Goal: Task Accomplishment & Management: Complete application form

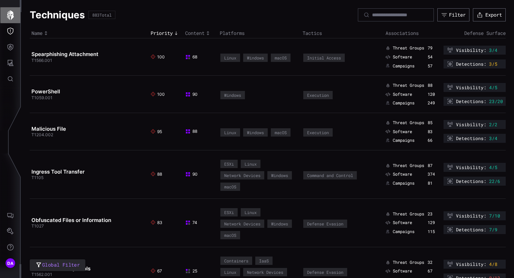
click at [12, 14] on icon "button" at bounding box center [10, 15] width 7 height 10
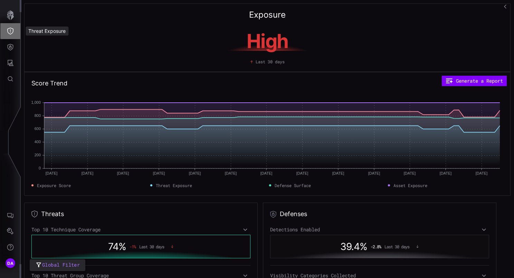
click at [10, 30] on icon "Threat Exposure" at bounding box center [10, 31] width 7 height 7
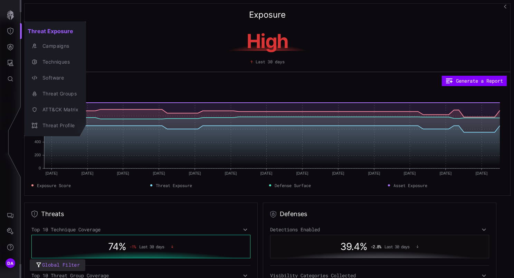
click at [10, 47] on div at bounding box center [257, 139] width 514 height 278
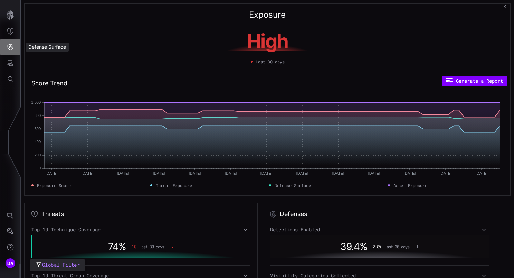
click at [12, 47] on icon "Defense Surface" at bounding box center [10, 47] width 7 height 7
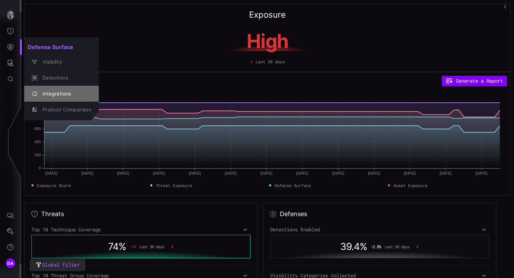
click at [54, 94] on div "Integrations" at bounding box center [65, 93] width 52 height 9
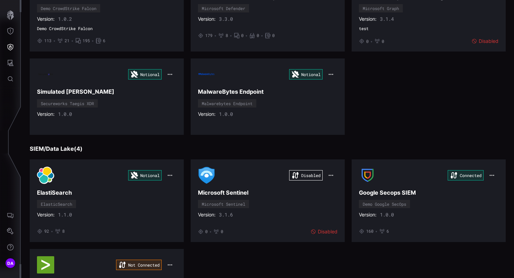
scroll to position [138, 0]
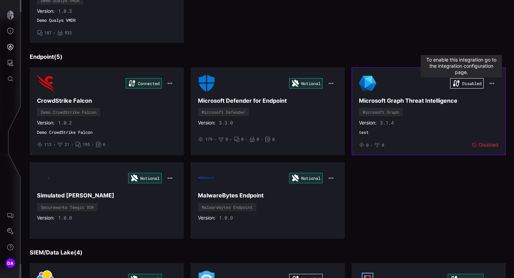
click at [469, 81] on div "Disabled" at bounding box center [467, 83] width 34 height 10
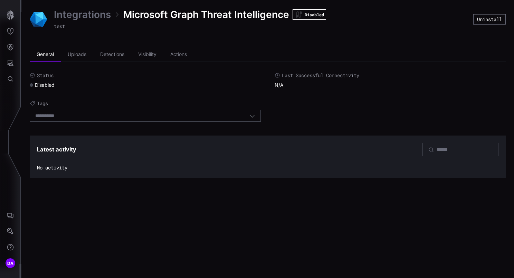
click at [76, 15] on link "Integrations" at bounding box center [82, 14] width 57 height 12
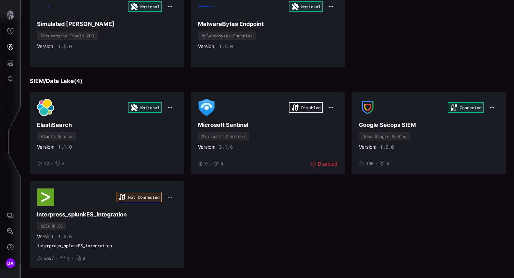
scroll to position [311, 0]
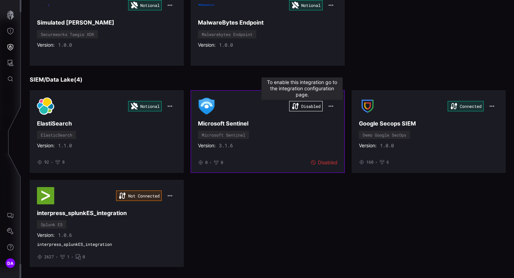
click at [300, 104] on div "Disabled" at bounding box center [306, 106] width 34 height 10
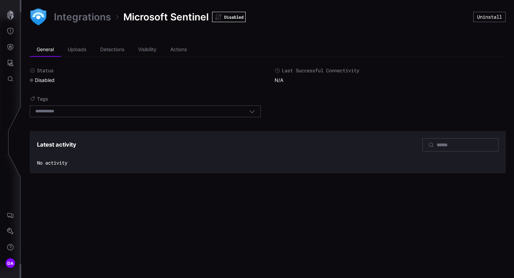
click at [78, 17] on link "Integrations" at bounding box center [82, 17] width 57 height 12
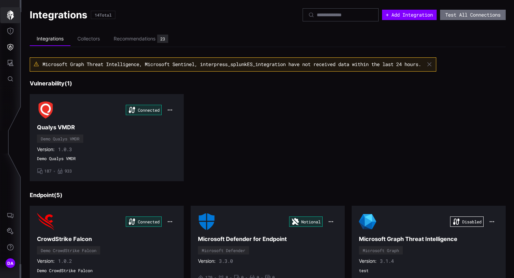
click at [12, 15] on icon "button" at bounding box center [10, 15] width 7 height 10
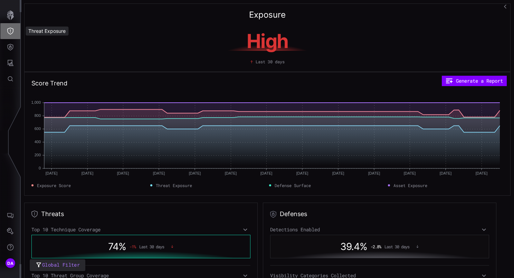
click at [11, 30] on icon "Threat Exposure" at bounding box center [10, 31] width 7 height 7
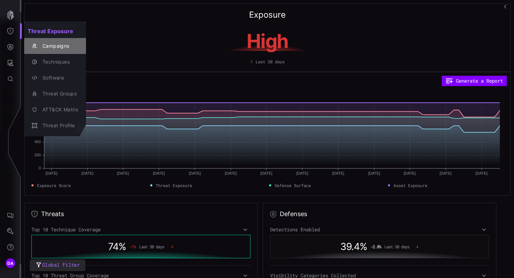
click at [61, 46] on div "Campaigns" at bounding box center [58, 46] width 39 height 9
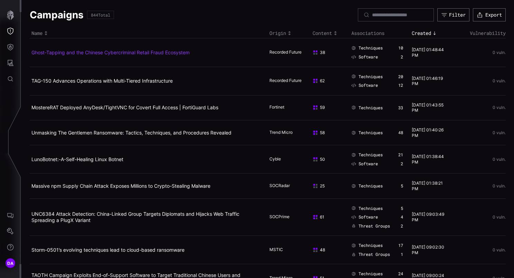
click at [180, 51] on link "Ghost-Tapping and the Chinese Cybercriminal Retail Fraud Ecosystem" at bounding box center [110, 52] width 158 height 6
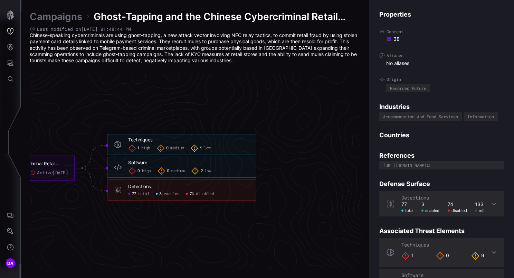
scroll to position [1460, 457]
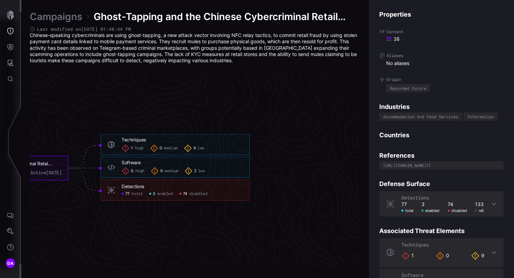
click at [203, 195] on span "disabled" at bounding box center [198, 193] width 18 height 5
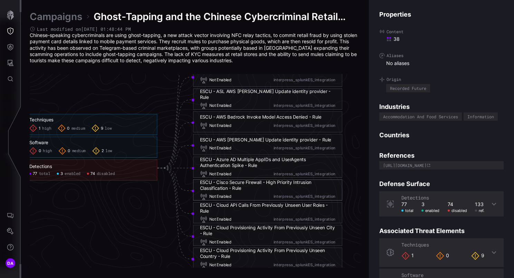
click at [243, 139] on div "ESCU - AWS [PERSON_NAME] Update identity provider - Rule" at bounding box center [265, 140] width 131 height 6
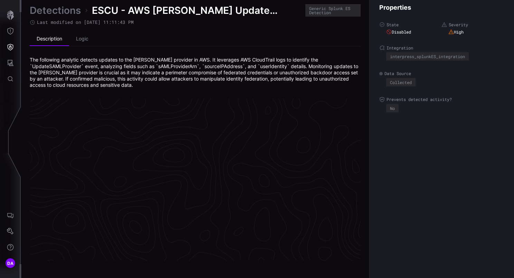
scroll to position [1475, 355]
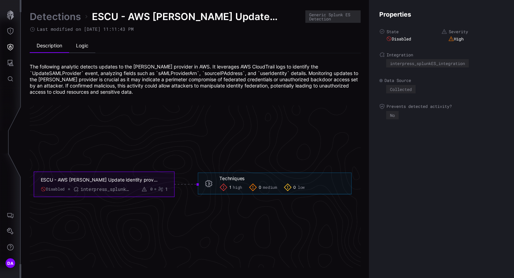
click at [84, 45] on li "Logic" at bounding box center [82, 46] width 26 height 14
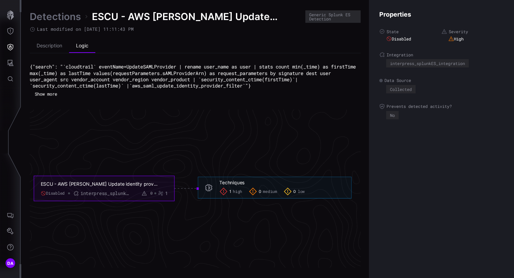
click at [55, 94] on button "Show more" at bounding box center [45, 93] width 29 height 9
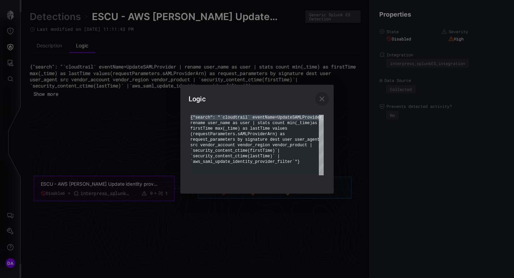
click at [324, 99] on icon "button" at bounding box center [322, 99] width 8 height 8
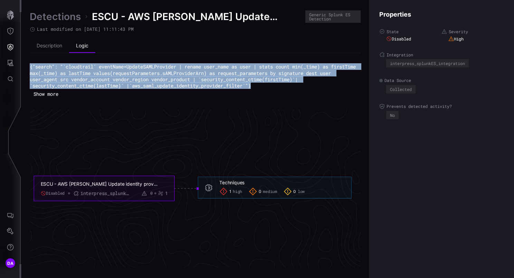
drag, startPoint x: 277, startPoint y: 85, endPoint x: 29, endPoint y: 68, distance: 248.2
click at [29, 68] on div "Detections ESCU - AWS [PERSON_NAME] Update identity provider - Rule [PERSON_NAM…" at bounding box center [267, 139] width 493 height 278
drag, startPoint x: 29, startPoint y: 68, endPoint x: 63, endPoint y: 17, distance: 61.3
click at [63, 17] on link "Detections" at bounding box center [55, 16] width 51 height 12
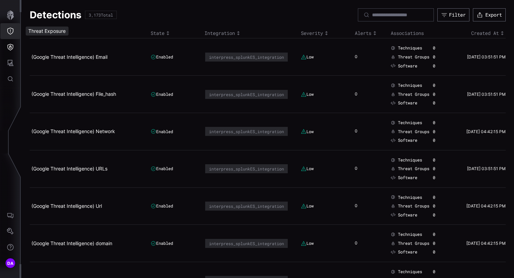
click at [11, 30] on icon "Threat Exposure" at bounding box center [10, 31] width 7 height 7
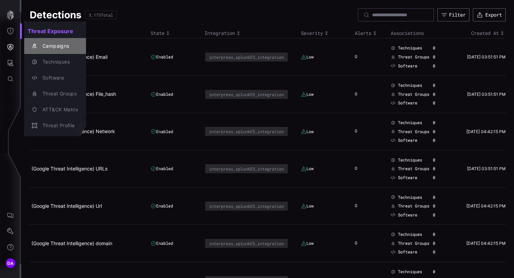
click at [55, 46] on div "Campaigns" at bounding box center [58, 46] width 39 height 9
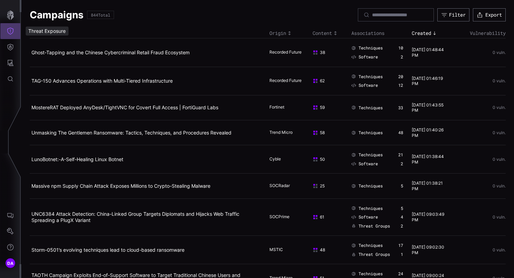
click at [10, 31] on icon "Threat Exposure" at bounding box center [10, 31] width 7 height 7
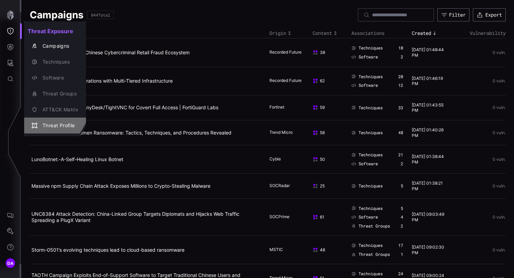
click at [67, 125] on div "Threat Profile" at bounding box center [58, 125] width 39 height 9
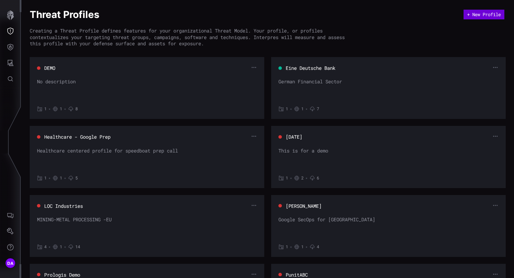
click at [477, 14] on button "+ New Profile" at bounding box center [483, 15] width 41 height 10
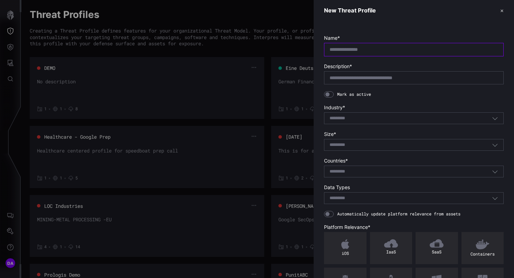
click at [343, 51] on input "text" at bounding box center [413, 49] width 169 height 6
type input "****"
click at [345, 115] on input at bounding box center [341, 118] width 25 height 6
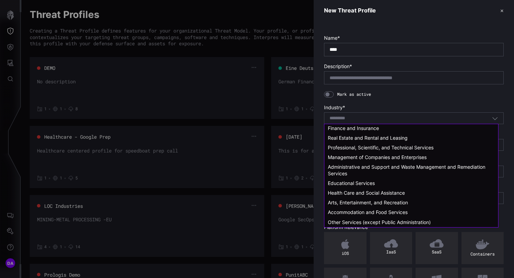
scroll to position [98, 0]
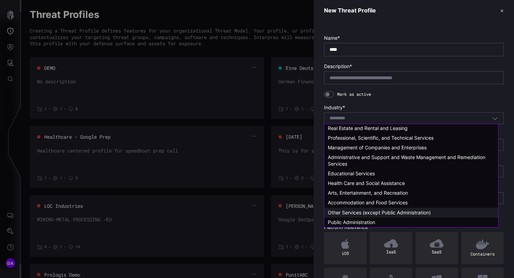
click at [357, 213] on span "Other Services (except Public Administration)" at bounding box center [379, 212] width 103 height 6
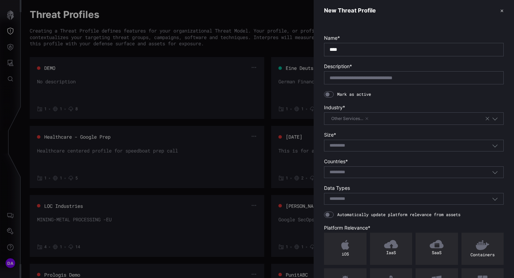
click at [352, 143] on input at bounding box center [341, 146] width 25 height 6
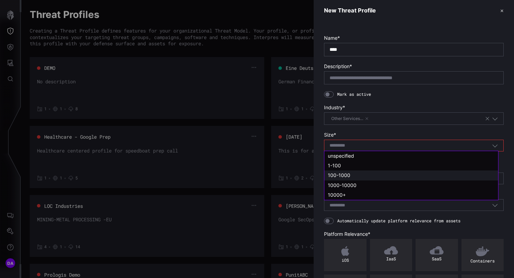
click at [347, 175] on span "100-1000" at bounding box center [339, 175] width 22 height 6
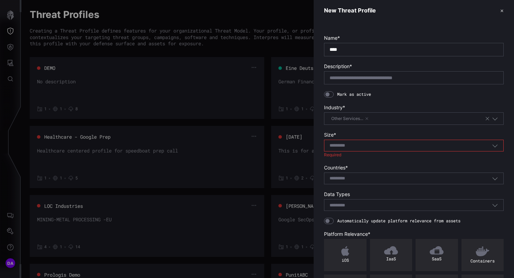
type input "********"
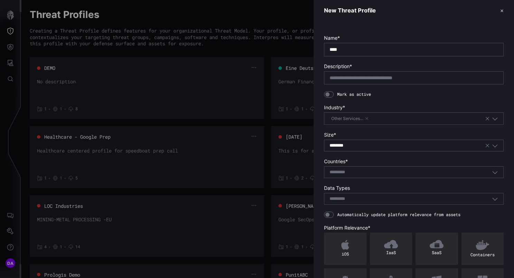
click at [361, 169] on div "Select..." at bounding box center [410, 172] width 162 height 6
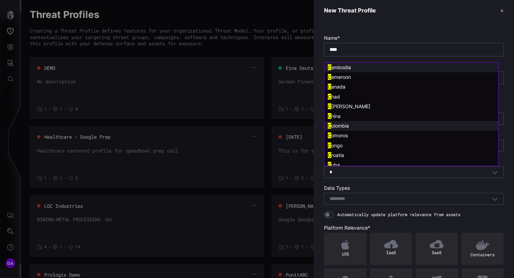
type input "*"
click at [348, 126] on span "olombia" at bounding box center [340, 126] width 18 height 6
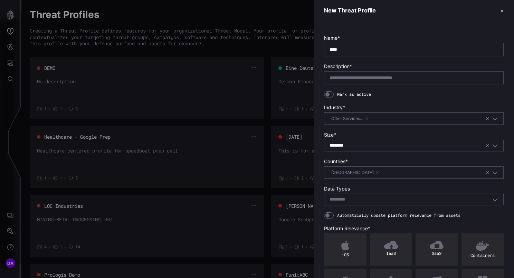
click at [365, 170] on div "[GEOGRAPHIC_DATA]" at bounding box center [406, 173] width 155 height 8
click at [357, 199] on div "Select..." at bounding box center [410, 199] width 162 height 6
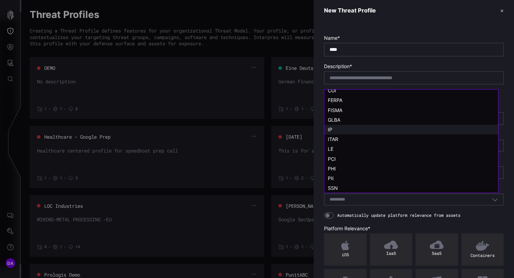
scroll to position [14, 0]
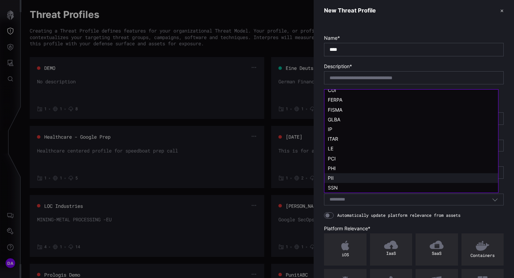
click at [338, 179] on div "PII" at bounding box center [411, 178] width 167 height 6
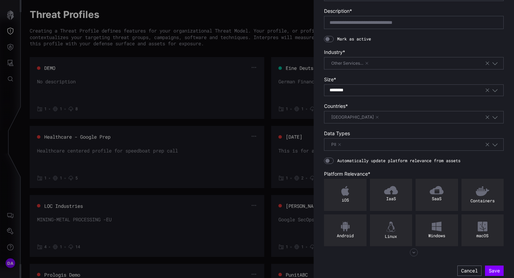
scroll to position [58, 0]
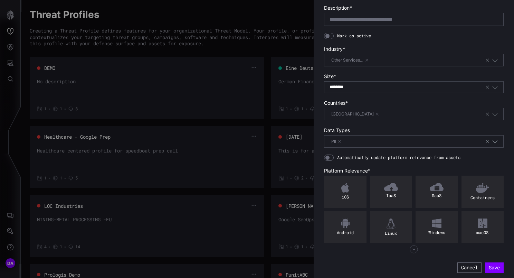
click at [414, 249] on icon "button" at bounding box center [414, 249] width 8 height 8
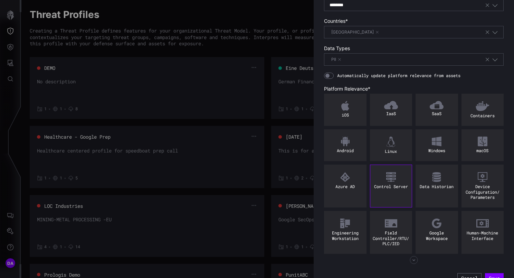
scroll to position [151, 0]
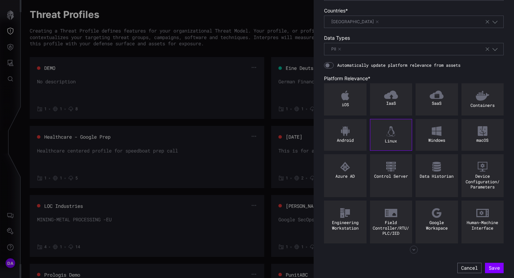
click at [386, 134] on img at bounding box center [390, 131] width 9 height 10
click at [432, 131] on img at bounding box center [437, 131] width 10 height 10
click at [437, 93] on img at bounding box center [437, 94] width 14 height 8
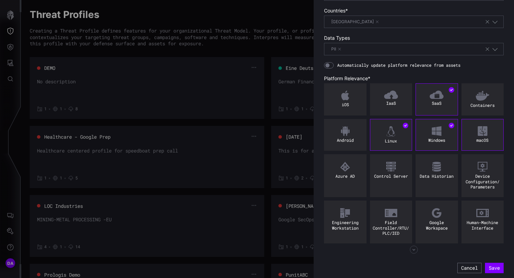
click at [479, 134] on img at bounding box center [483, 131] width 10 height 10
click at [479, 93] on img at bounding box center [483, 95] width 14 height 10
click at [391, 92] on img at bounding box center [391, 94] width 14 height 8
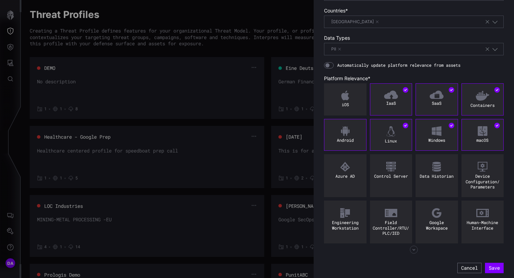
click at [350, 130] on div "Android" at bounding box center [345, 135] width 42 height 32
click at [346, 169] on img at bounding box center [345, 166] width 10 height 10
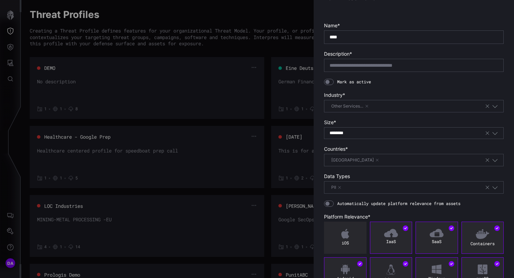
scroll to position [0, 0]
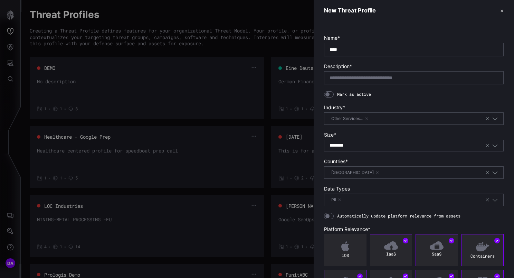
click at [330, 91] on div at bounding box center [329, 94] width 10 height 6
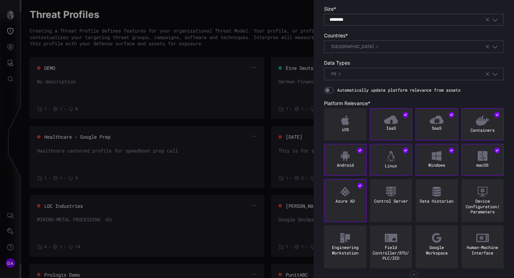
scroll to position [151, 0]
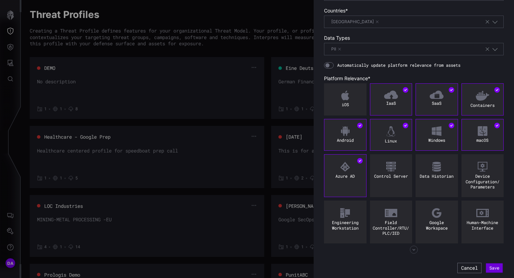
click at [489, 264] on button "Save" at bounding box center [494, 267] width 17 height 9
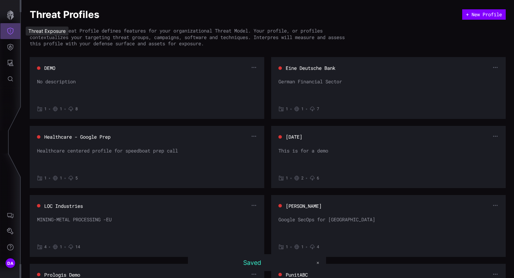
click at [12, 31] on icon "Threat Exposure" at bounding box center [10, 31] width 7 height 7
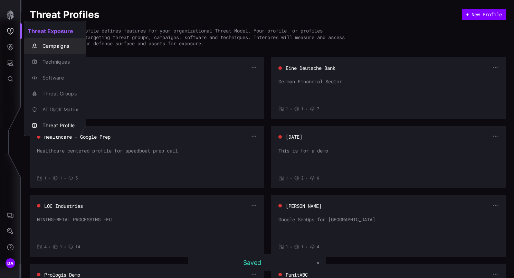
click at [57, 46] on div "Campaigns" at bounding box center [58, 46] width 39 height 9
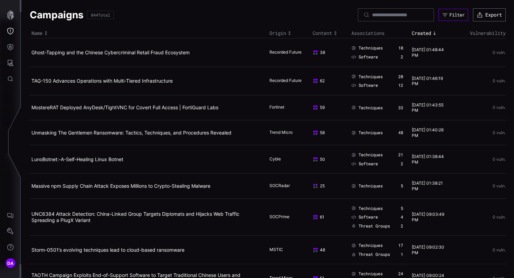
click at [449, 15] on div "Filter" at bounding box center [456, 15] width 15 height 6
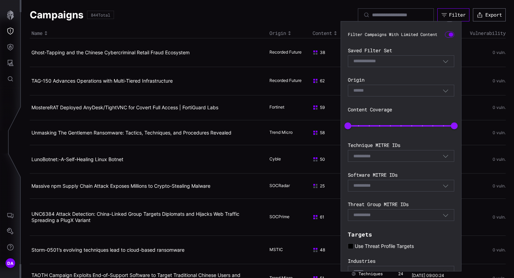
scroll to position [93, 0]
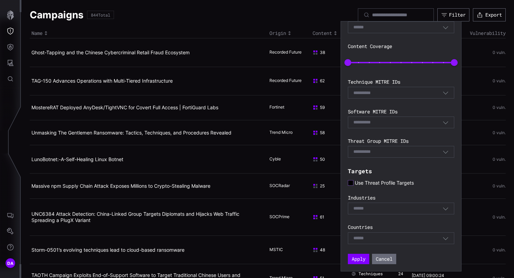
click at [352, 182] on icon at bounding box center [351, 183] width 6 height 6
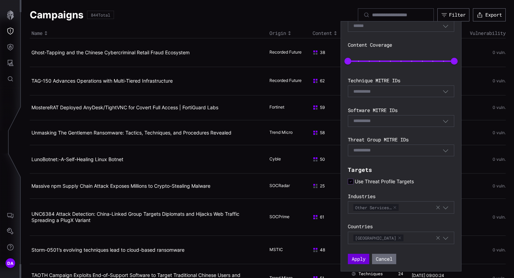
click at [360, 258] on button "Apply" at bounding box center [358, 259] width 21 height 10
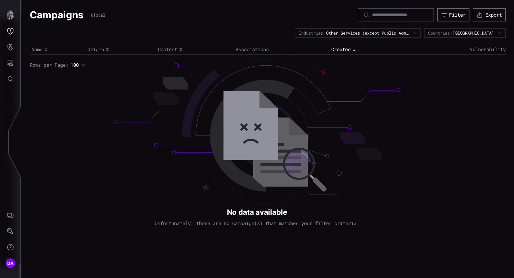
click at [500, 33] on icon "button" at bounding box center [500, 33] width 4 height 4
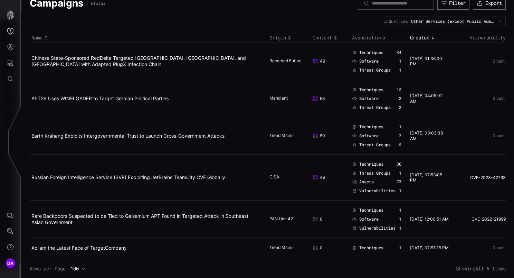
scroll to position [18, 0]
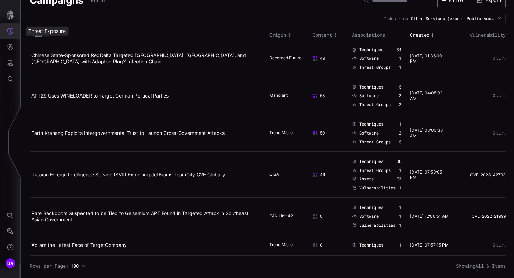
click at [15, 32] on button "Threat Exposure" at bounding box center [10, 31] width 20 height 16
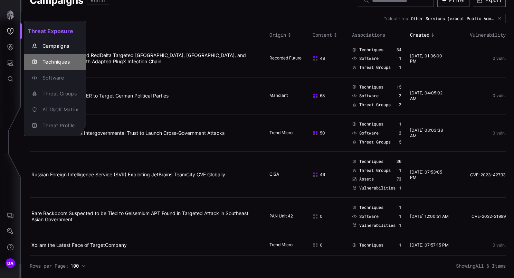
click at [52, 61] on div "Techniques" at bounding box center [58, 62] width 39 height 9
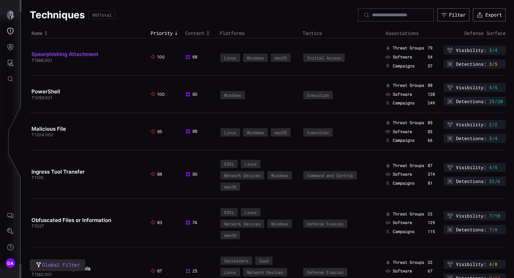
click at [86, 55] on link "Spearphishing Attachment" at bounding box center [64, 54] width 67 height 7
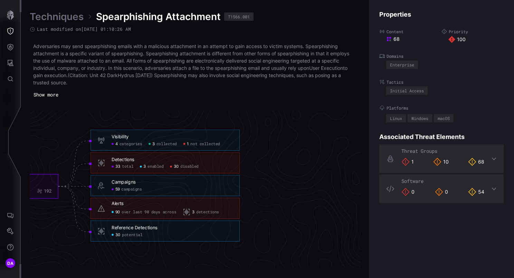
scroll to position [1478, 475]
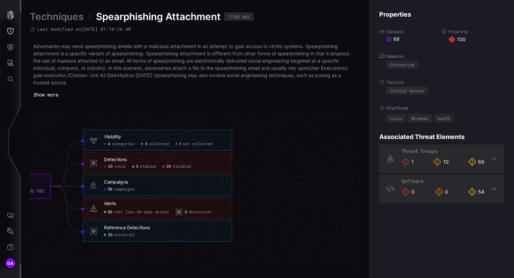
click at [151, 166] on span "enabled" at bounding box center [148, 166] width 16 height 5
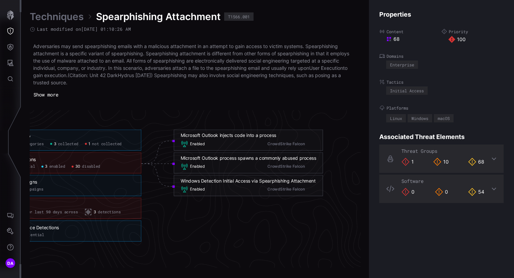
scroll to position [1478, 438]
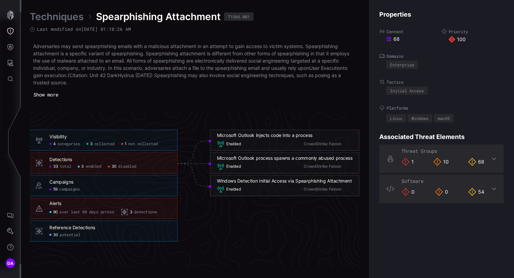
click at [129, 166] on span "disabled" at bounding box center [127, 166] width 18 height 5
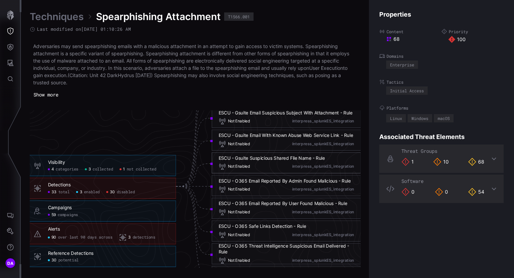
click at [70, 214] on span "campaigns" at bounding box center [68, 214] width 20 height 5
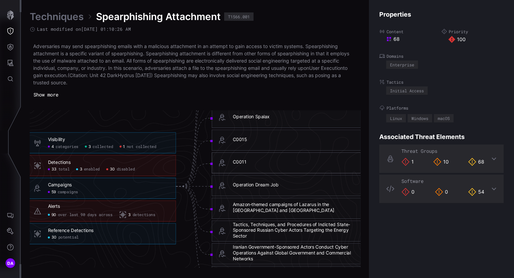
click at [145, 215] on span "detections" at bounding box center [144, 214] width 23 height 5
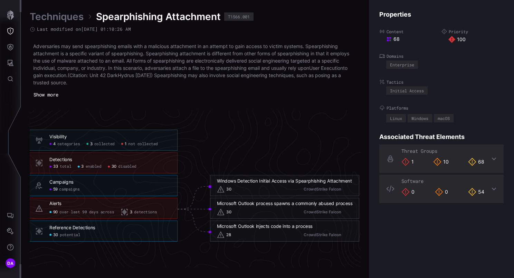
click at [73, 235] on span "potential" at bounding box center [70, 234] width 20 height 5
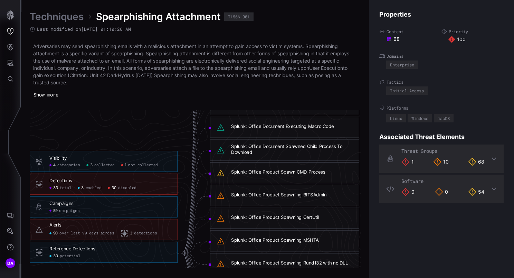
scroll to position [1409, 438]
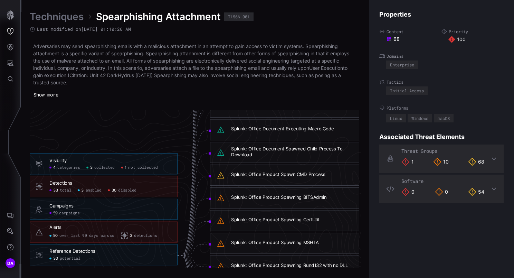
click at [57, 15] on link "Techniques" at bounding box center [57, 16] width 54 height 12
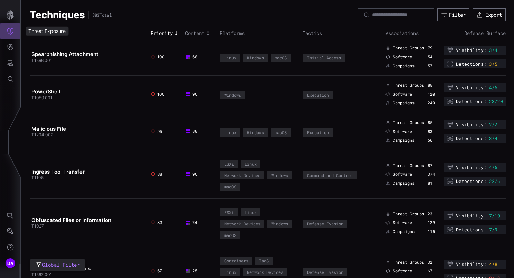
click at [8, 29] on icon "Threat Exposure" at bounding box center [10, 31] width 7 height 7
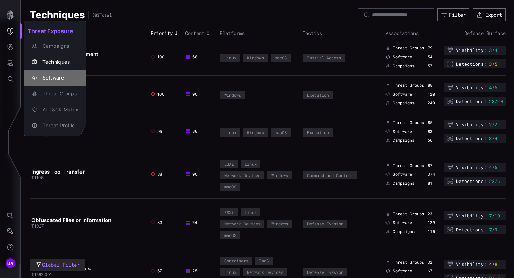
click at [51, 76] on div "Software" at bounding box center [58, 78] width 39 height 9
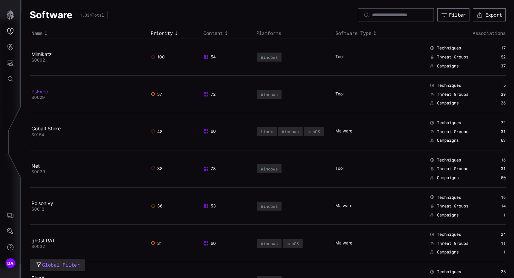
click at [44, 92] on link "PsExec" at bounding box center [39, 91] width 17 height 6
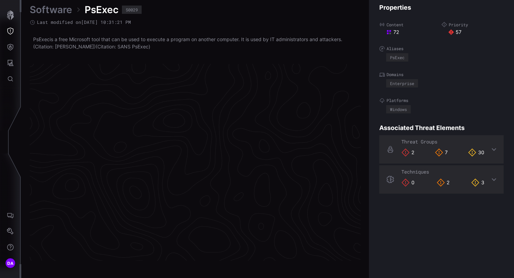
scroll to position [1459, 355]
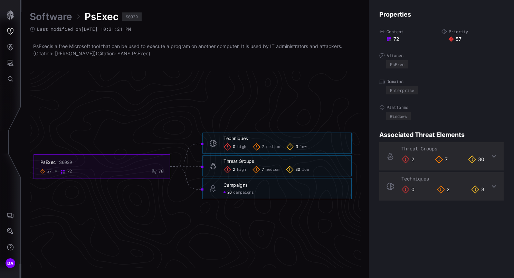
click at [47, 17] on link "Software" at bounding box center [51, 16] width 42 height 12
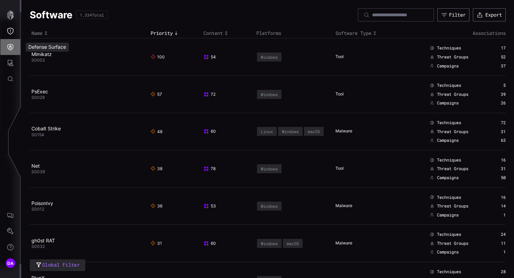
click at [11, 47] on icon "Defense Surface" at bounding box center [11, 47] width 6 height 7
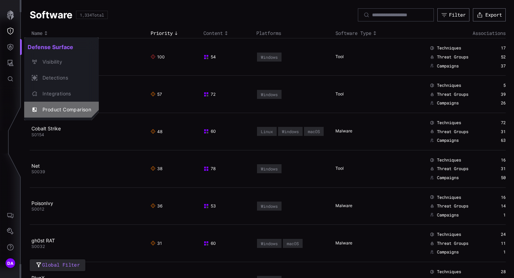
click at [65, 108] on div "Product Comparison" at bounding box center [65, 109] width 52 height 9
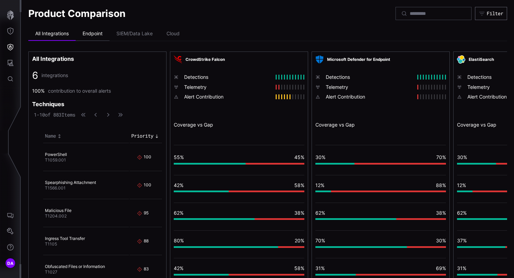
click at [95, 32] on li "Endpoint" at bounding box center [93, 34] width 34 height 14
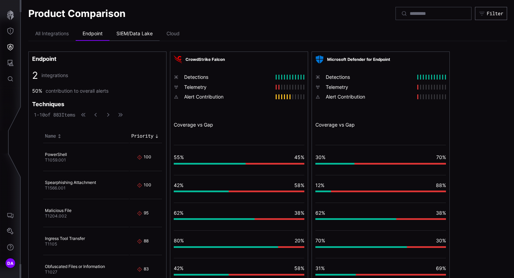
click at [127, 34] on li "SIEM/Data Lake" at bounding box center [134, 34] width 50 height 14
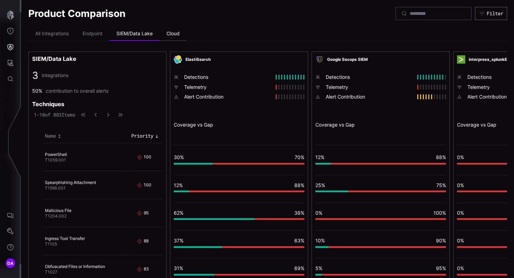
click at [174, 33] on li "Cloud" at bounding box center [173, 34] width 27 height 14
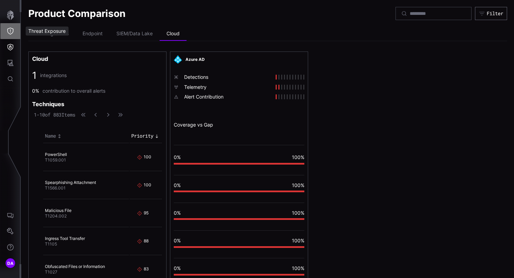
click at [11, 29] on icon "Threat Exposure" at bounding box center [10, 31] width 7 height 7
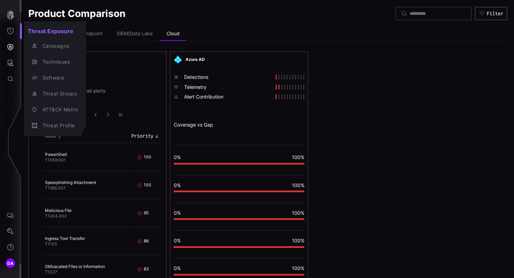
click at [11, 50] on div at bounding box center [257, 139] width 514 height 278
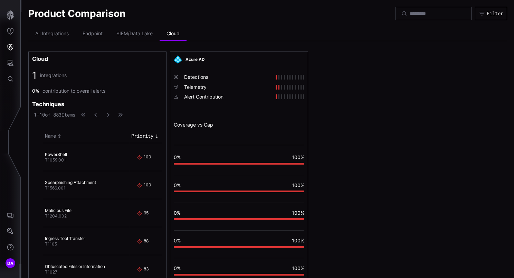
click at [9, 47] on icon "Defense Surface" at bounding box center [11, 47] width 6 height 7
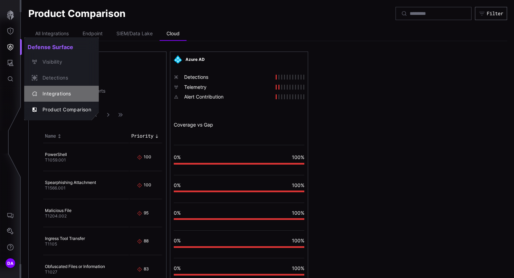
click at [58, 90] on div "Integrations" at bounding box center [65, 93] width 52 height 9
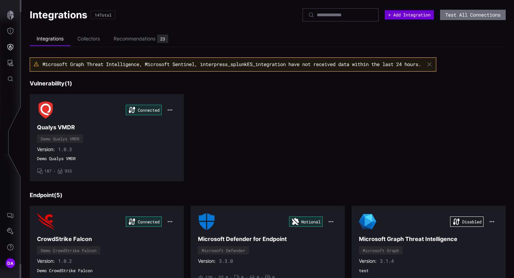
click at [403, 15] on button "+ Add Integration" at bounding box center [409, 14] width 49 height 9
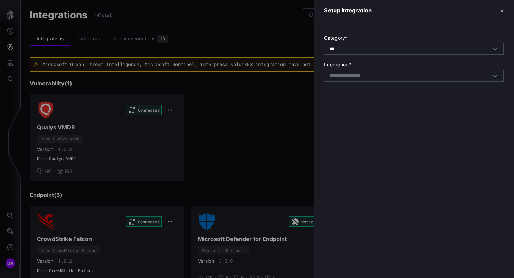
click at [380, 73] on div "Select integration" at bounding box center [410, 76] width 162 height 6
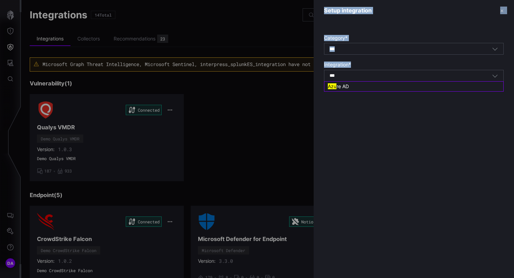
drag, startPoint x: 356, startPoint y: 76, endPoint x: 307, endPoint y: 73, distance: 48.5
click at [514, 73] on div "Setup integration ✕ Category * *** All Integration * *** azu Select integration" at bounding box center [514, 139] width 0 height 278
drag, startPoint x: 307, startPoint y: 73, endPoint x: 352, endPoint y: 75, distance: 44.9
click at [352, 75] on div "*** azu Select integration" at bounding box center [410, 76] width 162 height 6
drag, startPoint x: 348, startPoint y: 75, endPoint x: 319, endPoint y: 74, distance: 28.7
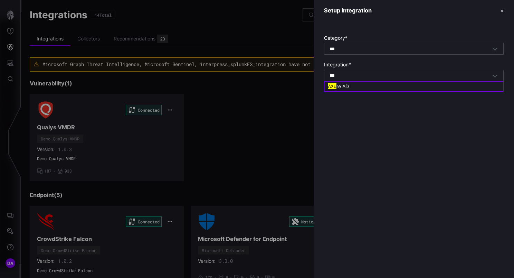
click at [319, 74] on div "Category * *** All Integration * *** azu Select integration" at bounding box center [414, 56] width 200 height 70
drag, startPoint x: 319, startPoint y: 74, endPoint x: 351, endPoint y: 73, distance: 31.5
click at [351, 73] on div "*** azu Select integration" at bounding box center [410, 76] width 162 height 6
type input "*"
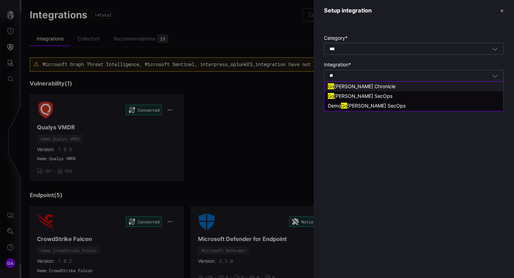
type input "***"
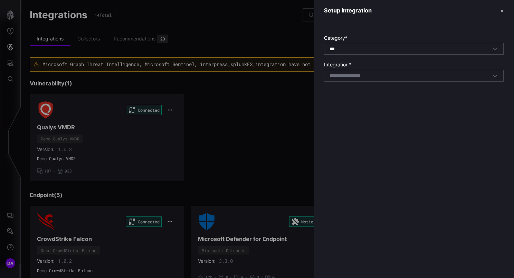
click at [421, 62] on label "Integration *" at bounding box center [414, 64] width 180 height 6
click at [501, 10] on button "✕" at bounding box center [501, 10] width 3 height 7
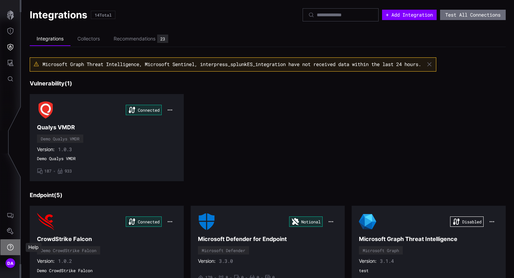
click at [11, 247] on icon "Help" at bounding box center [10, 246] width 7 height 7
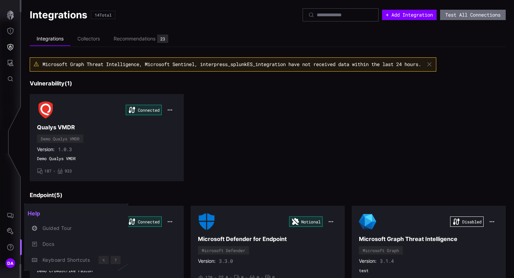
click at [269, 135] on div at bounding box center [257, 139] width 514 height 278
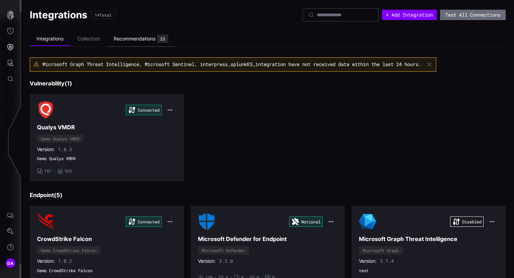
click at [146, 39] on div "Recommendations" at bounding box center [135, 39] width 42 height 6
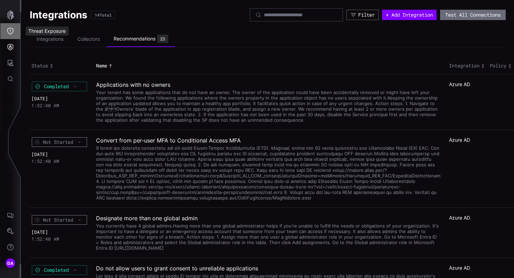
click at [12, 30] on icon "Threat Exposure" at bounding box center [10, 31] width 7 height 7
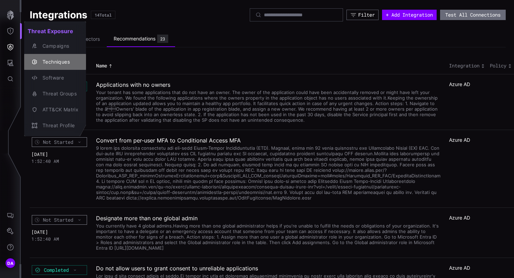
click at [60, 61] on div "Techniques" at bounding box center [58, 62] width 39 height 9
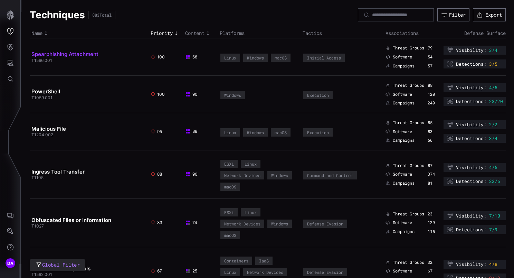
click at [55, 54] on link "Spearphishing Attachment" at bounding box center [64, 54] width 67 height 7
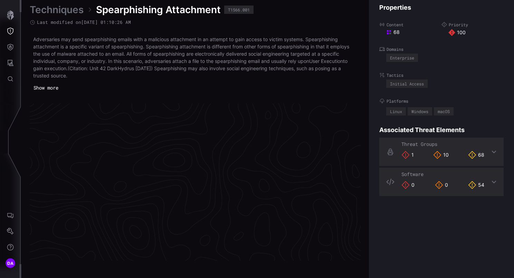
scroll to position [1478, 355]
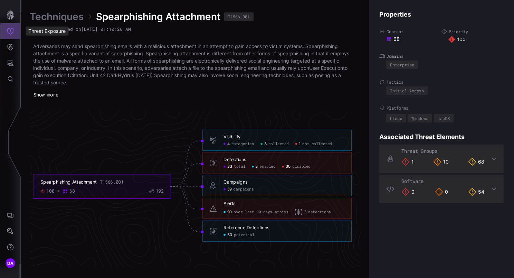
click at [15, 32] on button "Threat Exposure" at bounding box center [10, 31] width 20 height 16
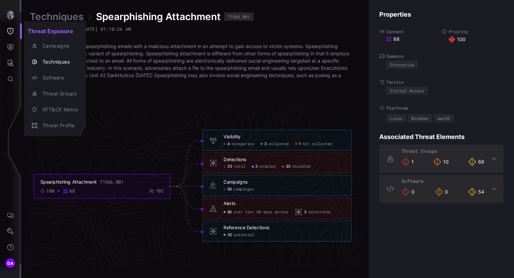
click at [299, 167] on div at bounding box center [257, 139] width 514 height 278
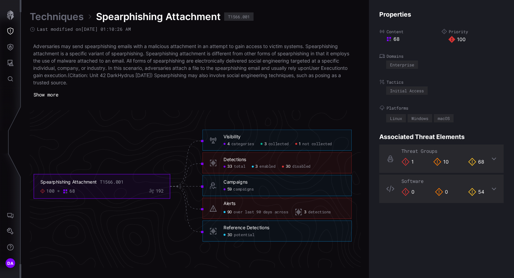
click at [301, 168] on span "disabled" at bounding box center [301, 166] width 18 height 5
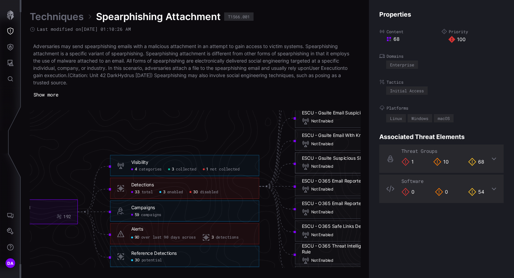
click at [325, 158] on div "ESCU - Gsuite Suspicious Shared File Name - Rule" at bounding box center [355, 158] width 106 height 6
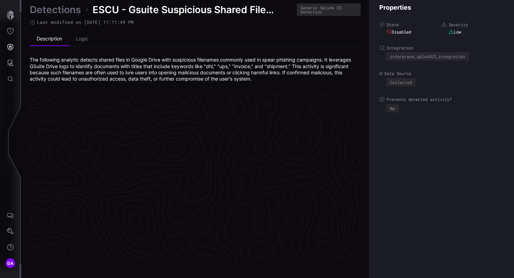
scroll to position [1473, 355]
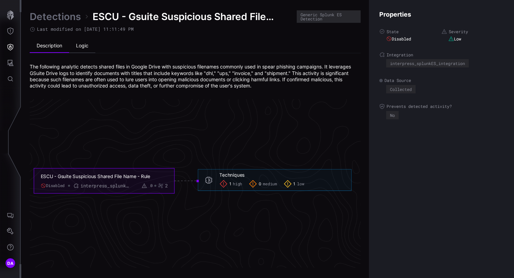
click at [83, 43] on li "Logic" at bounding box center [82, 46] width 26 height 14
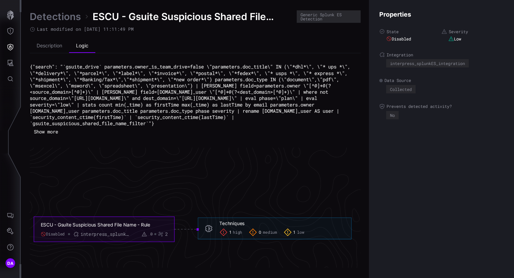
click at [53, 130] on button "Show more" at bounding box center [46, 132] width 32 height 10
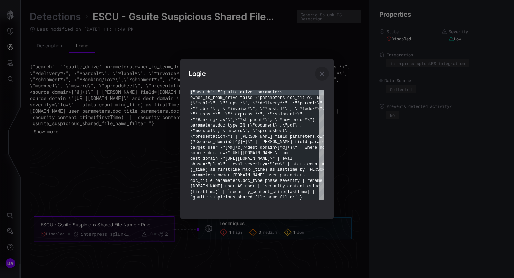
click at [325, 72] on icon "button" at bounding box center [322, 73] width 8 height 8
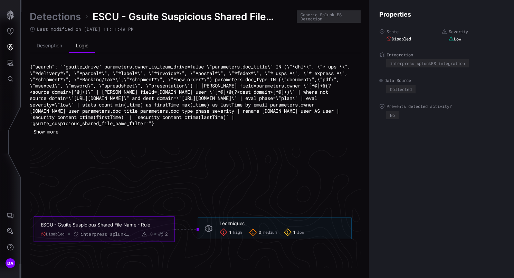
click at [60, 18] on link "Detections" at bounding box center [55, 16] width 51 height 12
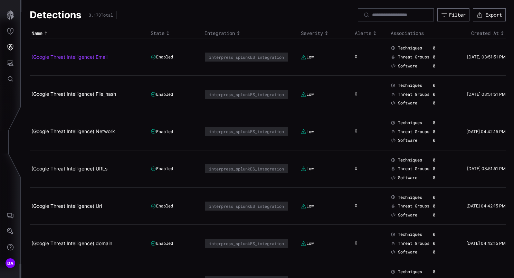
click at [61, 55] on link "(Google Threat Intelligence) Email" at bounding box center [69, 57] width 76 height 6
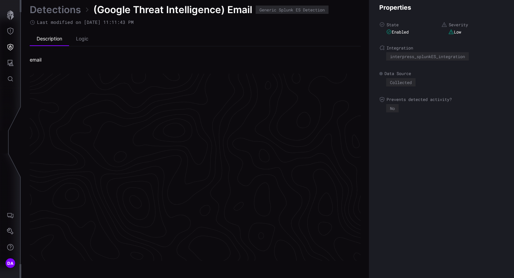
scroll to position [1463, 355]
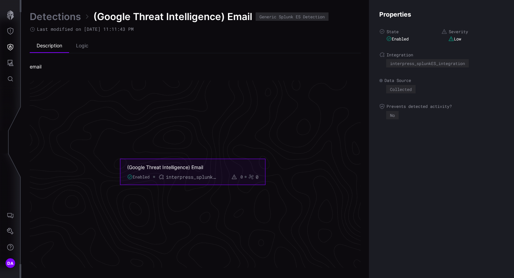
click at [61, 18] on link "Detections" at bounding box center [55, 16] width 51 height 12
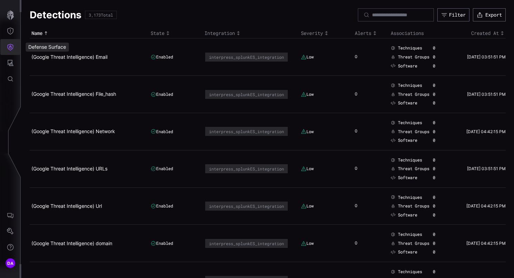
click at [12, 48] on icon "Defense Surface" at bounding box center [11, 47] width 6 height 7
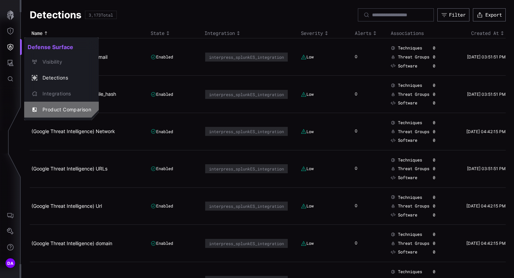
click at [68, 109] on div "Product Comparison" at bounding box center [65, 109] width 52 height 9
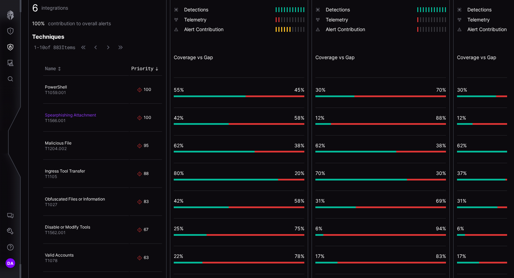
scroll to position [69, 0]
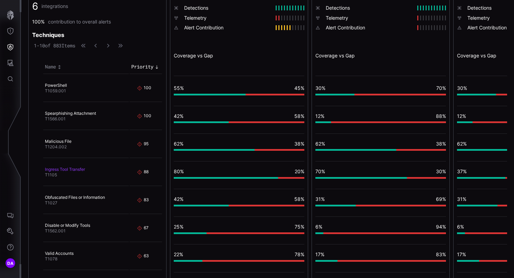
click at [75, 169] on link "Ingress Tool Transfer" at bounding box center [65, 168] width 40 height 5
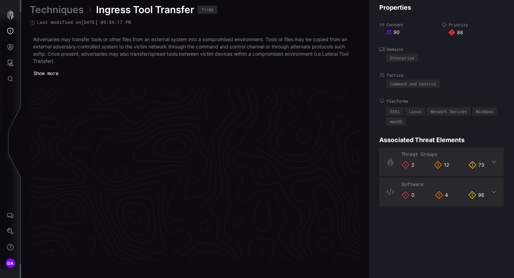
scroll to position [1471, 355]
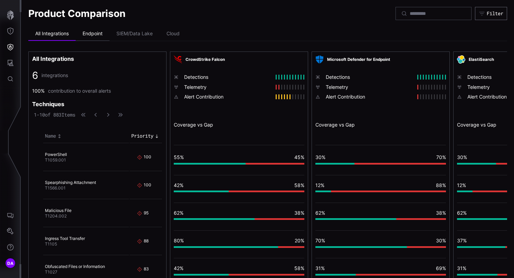
click at [94, 31] on li "Endpoint" at bounding box center [93, 34] width 34 height 14
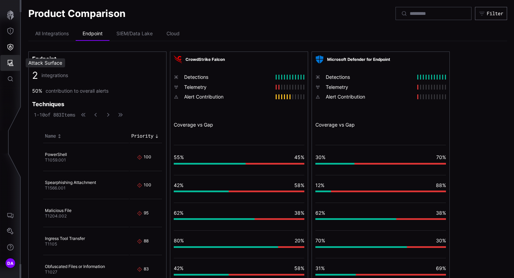
click at [12, 62] on icon "Attack Surface" at bounding box center [11, 63] width 6 height 6
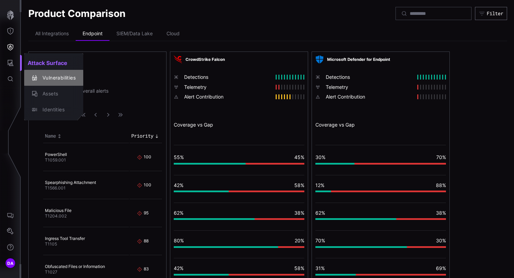
click at [62, 76] on div "Vulnerabilities" at bounding box center [57, 78] width 37 height 9
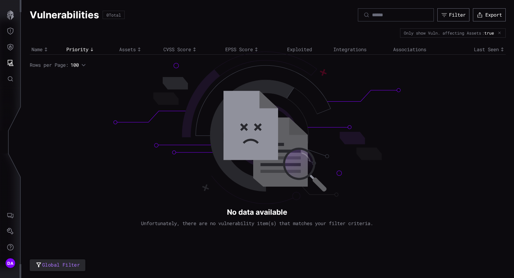
click at [499, 32] on icon "button" at bounding box center [499, 33] width 4 height 4
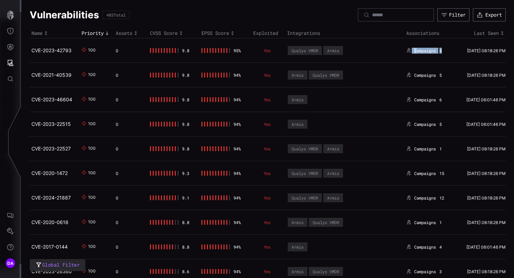
drag, startPoint x: 444, startPoint y: 52, endPoint x: 408, endPoint y: 51, distance: 35.9
click at [408, 51] on div "Campaigns 4" at bounding box center [427, 51] width 43 height 6
click at [43, 48] on link "CVE-2023-42793" at bounding box center [51, 50] width 40 height 6
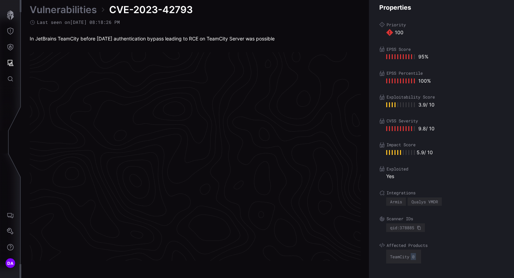
scroll to position [1453, 355]
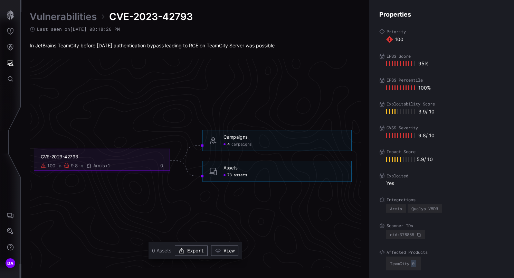
click at [240, 175] on span "assets" at bounding box center [239, 175] width 13 height 5
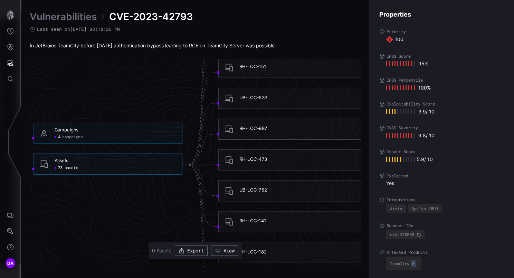
scroll to position [1453, 411]
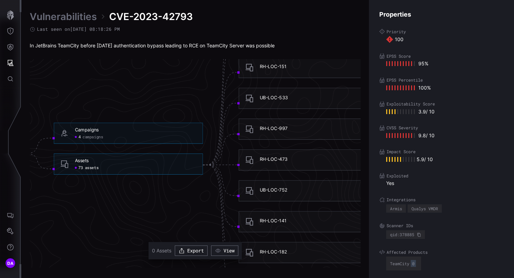
click at [90, 137] on span "campaigns" at bounding box center [93, 136] width 20 height 5
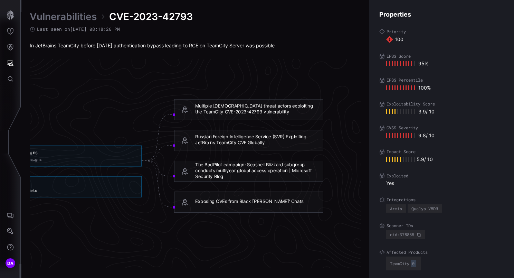
scroll to position [1453, 484]
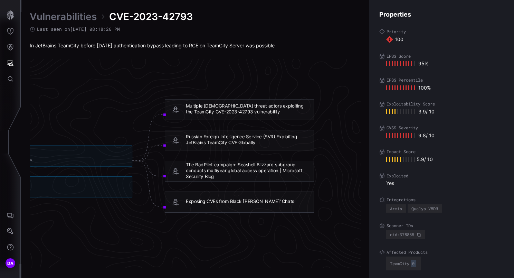
click at [61, 17] on link "Vulnerabilities" at bounding box center [63, 16] width 67 height 12
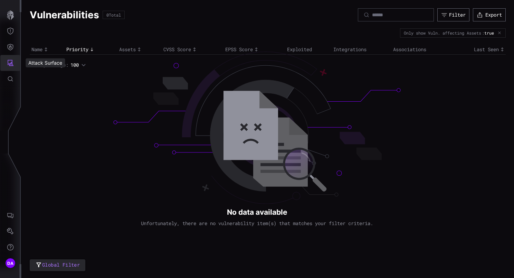
click at [11, 63] on icon "Attack Surface" at bounding box center [11, 63] width 6 height 6
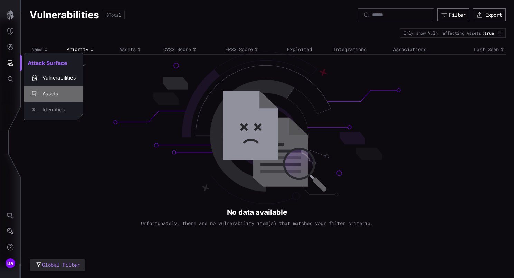
click at [52, 94] on div "Assets" at bounding box center [57, 93] width 37 height 9
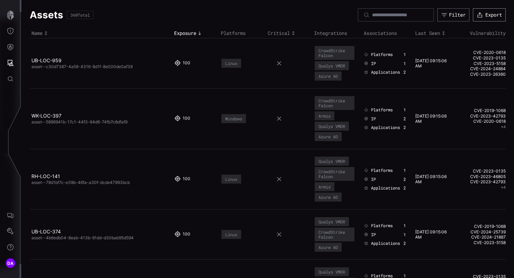
click at [491, 16] on button "Export" at bounding box center [489, 14] width 33 height 13
drag, startPoint x: 315, startPoint y: 114, endPoint x: 328, endPoint y: 115, distance: 12.8
click at [328, 115] on div "Armis" at bounding box center [325, 115] width 20 height 9
click at [11, 50] on icon "Defense Surface" at bounding box center [11, 47] width 6 height 7
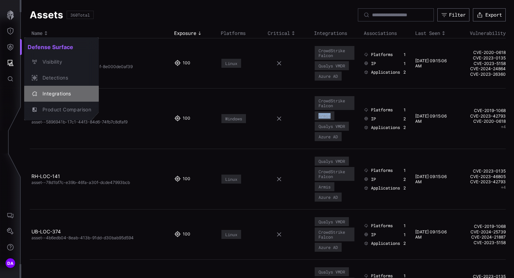
click at [55, 92] on div "Integrations" at bounding box center [65, 93] width 52 height 9
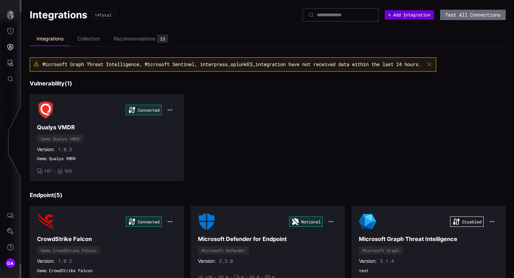
click at [417, 16] on button "+ Add Integration" at bounding box center [409, 14] width 49 height 9
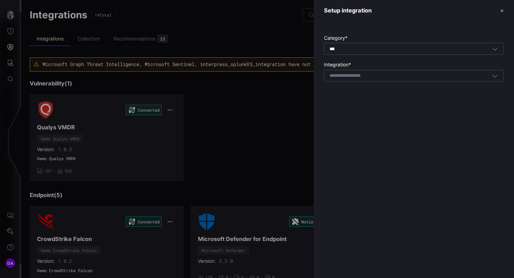
click at [370, 77] on input at bounding box center [353, 76] width 49 height 6
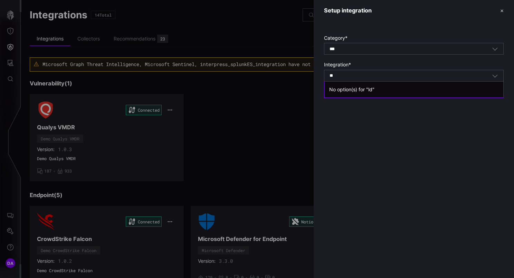
type input "*"
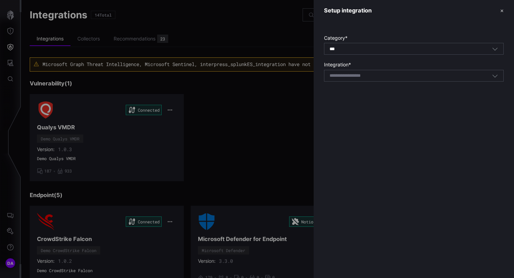
click at [501, 10] on button "✕" at bounding box center [501, 10] width 3 height 7
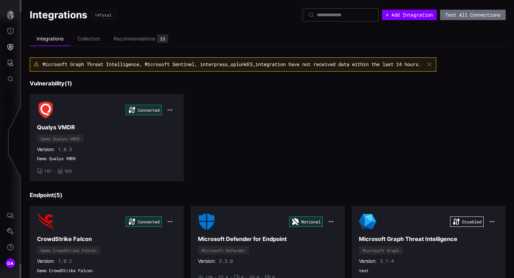
click at [396, 113] on div "Connected Qualys VMDR Demo Qualys VMDR Version: 1.0.3 Demo Qualys VMDR • 187 • …" at bounding box center [268, 137] width 476 height 87
click at [12, 65] on icon "Attack Surface" at bounding box center [11, 63] width 6 height 6
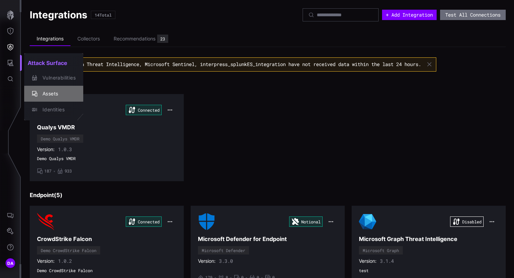
click at [53, 94] on div "Assets" at bounding box center [57, 93] width 37 height 9
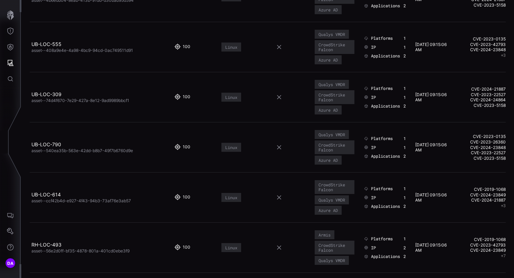
scroll to position [242, 0]
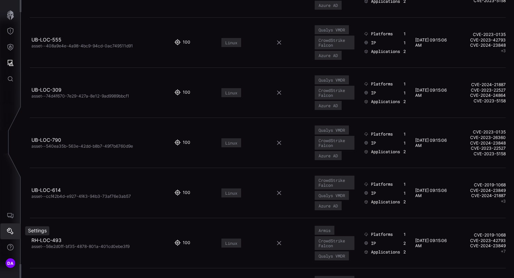
click at [15, 230] on button "Settings" at bounding box center [10, 231] width 20 height 16
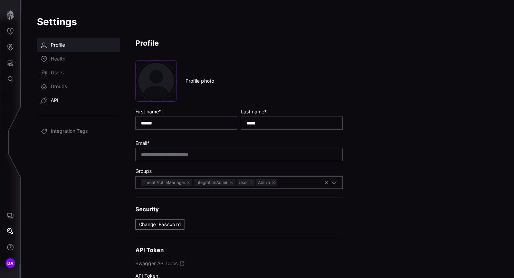
click at [57, 102] on span "API" at bounding box center [55, 100] width 8 height 7
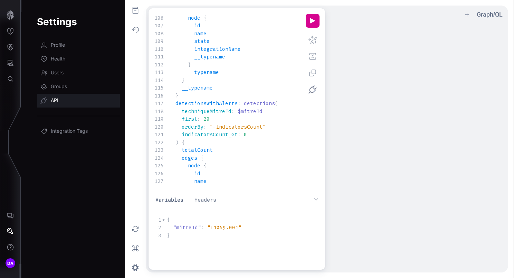
scroll to position [962, 0]
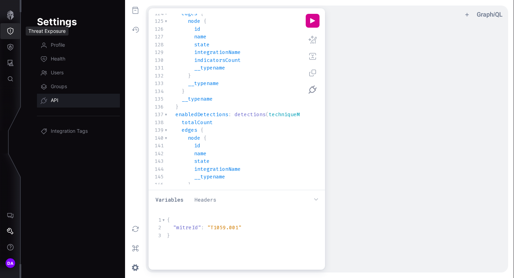
click at [12, 31] on icon "Threat Exposure" at bounding box center [10, 31] width 7 height 7
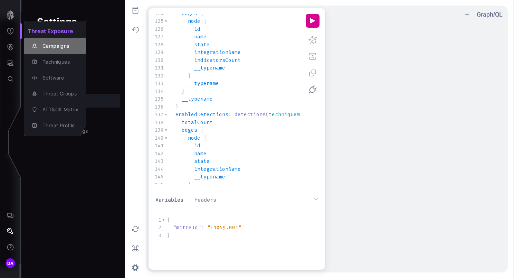
click at [59, 46] on div "Campaigns" at bounding box center [58, 46] width 39 height 9
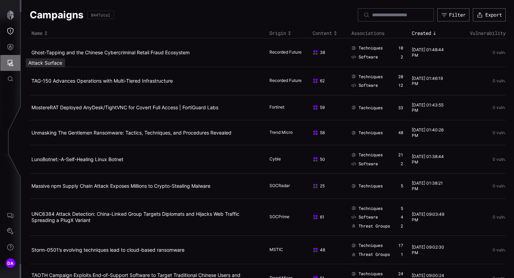
click at [9, 63] on icon "Attack Surface" at bounding box center [10, 62] width 7 height 7
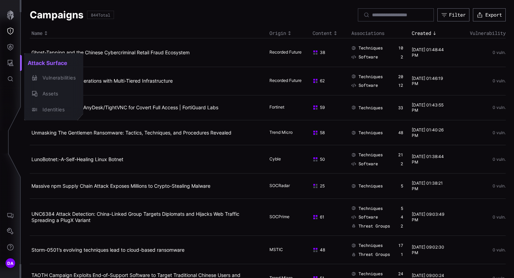
click at [12, 46] on div at bounding box center [257, 139] width 514 height 278
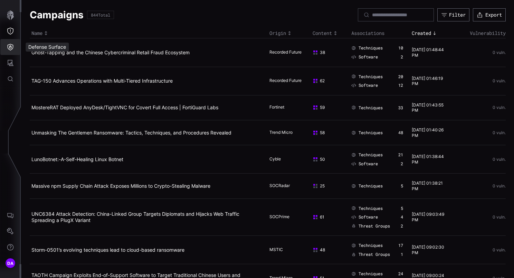
click at [9, 47] on icon "Defense Surface" at bounding box center [11, 47] width 6 height 7
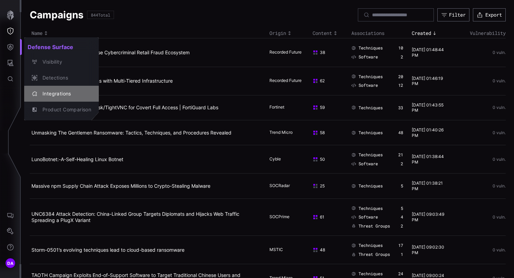
click at [54, 90] on div "Integrations" at bounding box center [65, 93] width 52 height 9
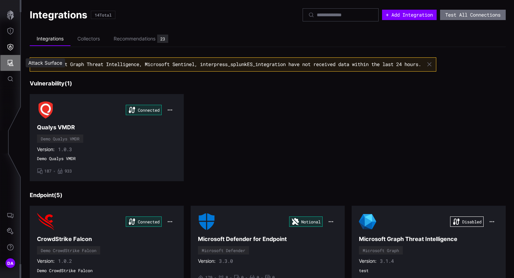
click at [13, 63] on icon "Attack Surface" at bounding box center [10, 62] width 7 height 7
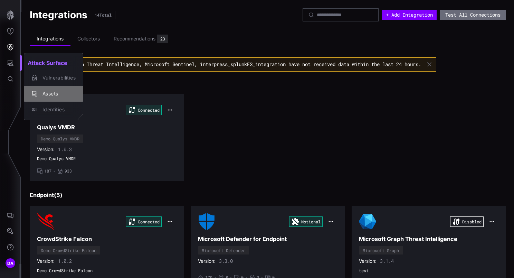
click at [55, 95] on div "Assets" at bounding box center [57, 93] width 37 height 9
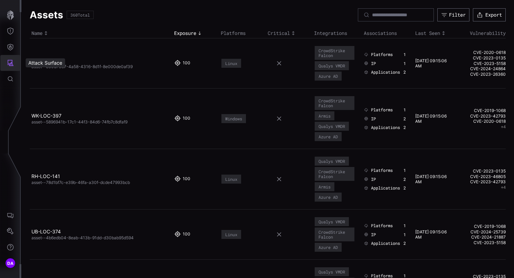
click at [9, 61] on icon "Attack Surface" at bounding box center [10, 62] width 7 height 7
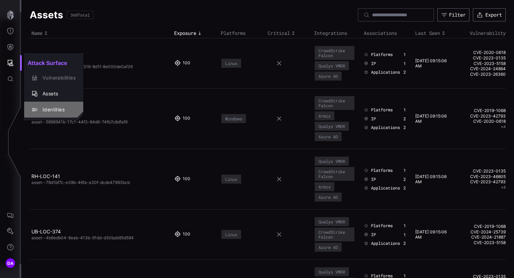
click at [51, 109] on div "Identities" at bounding box center [57, 109] width 37 height 9
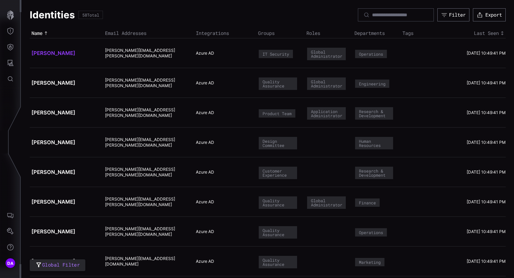
click at [52, 52] on link "[PERSON_NAME]" at bounding box center [53, 53] width 44 height 7
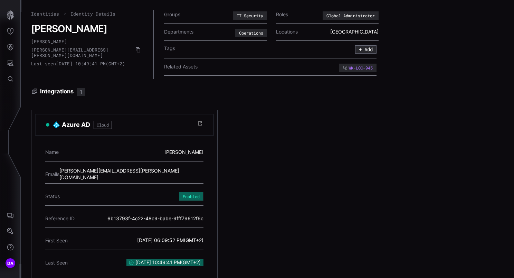
click at [343, 67] on div "WK-LOC-945" at bounding box center [358, 68] width 30 height 4
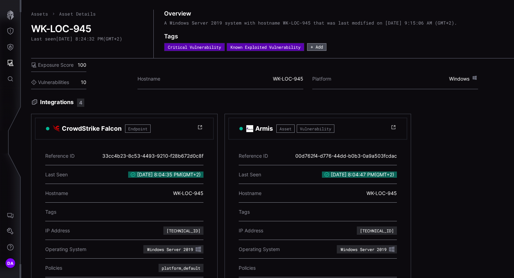
click at [324, 47] on button "+ Add" at bounding box center [316, 47] width 19 height 8
click at [354, 70] on div "Hostname WK-LOC-945 Platform Windows" at bounding box center [307, 73] width 341 height 31
click at [8, 64] on icon "Attack Surface" at bounding box center [10, 62] width 7 height 7
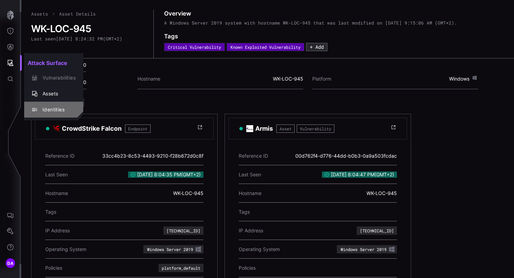
click at [51, 112] on div "Identities" at bounding box center [57, 109] width 37 height 9
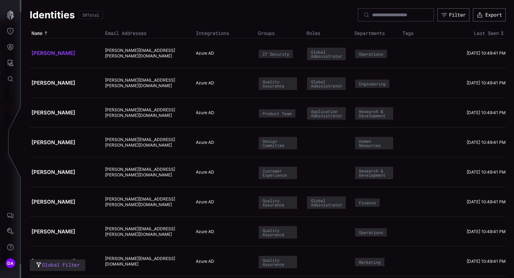
click at [51, 51] on link "[PERSON_NAME]" at bounding box center [53, 53] width 44 height 7
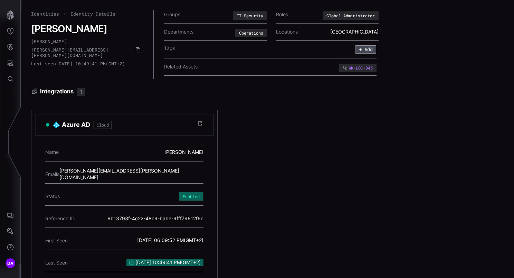
click at [355, 49] on button "+ Add" at bounding box center [365, 49] width 21 height 8
click at [343, 104] on div "Integrations 1 Azure AD Cloud Name [PERSON_NAME] Emails [PERSON_NAME][EMAIL_ADD…" at bounding box center [272, 205] width 483 height 234
click at [9, 264] on span "DA" at bounding box center [10, 262] width 7 height 7
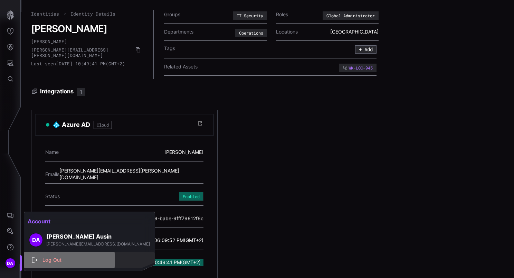
click at [52, 260] on div "Log Out" at bounding box center [93, 260] width 108 height 9
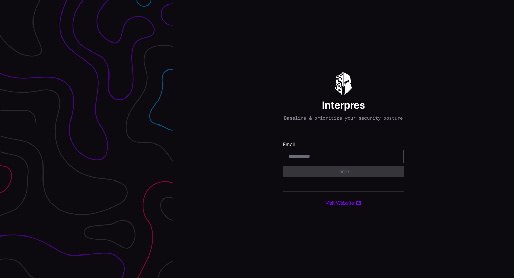
click at [296, 159] on input "email" at bounding box center [343, 156] width 110 height 6
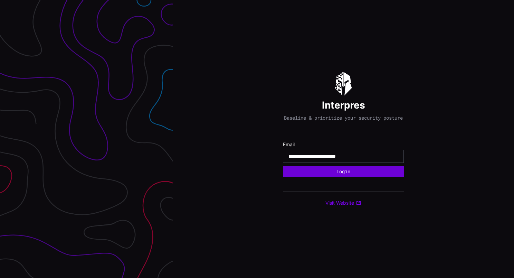
type input "**********"
click at [350, 174] on button "Login" at bounding box center [343, 171] width 121 height 10
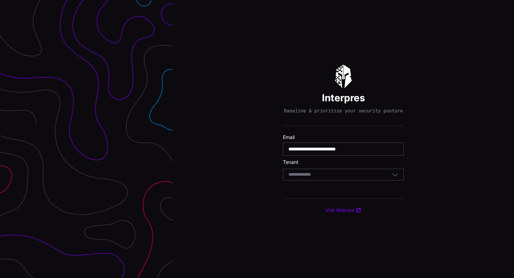
click at [345, 177] on div "Select Tenant" at bounding box center [340, 174] width 104 height 6
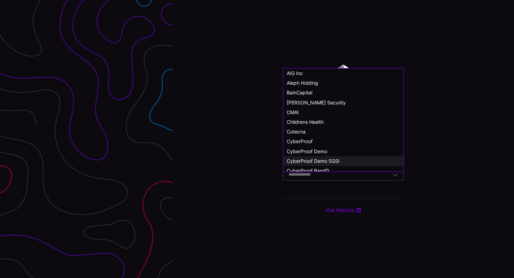
click at [337, 160] on span "CyberProof Demo SGSI" at bounding box center [313, 161] width 53 height 6
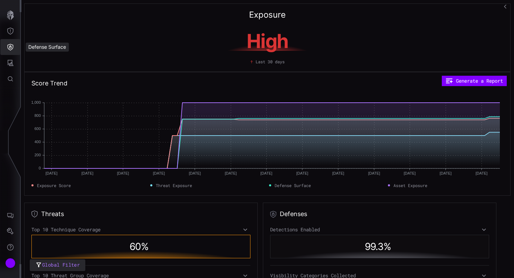
click at [10, 48] on icon "Defense Surface" at bounding box center [10, 47] width 7 height 7
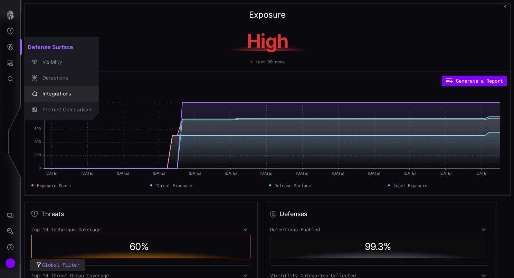
click at [63, 95] on div "Integrations" at bounding box center [65, 93] width 52 height 9
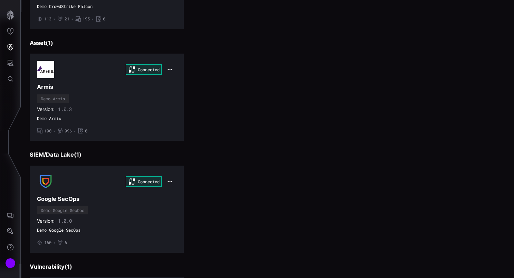
scroll to position [241, 0]
click at [11, 60] on icon "Attack Surface" at bounding box center [11, 63] width 6 height 6
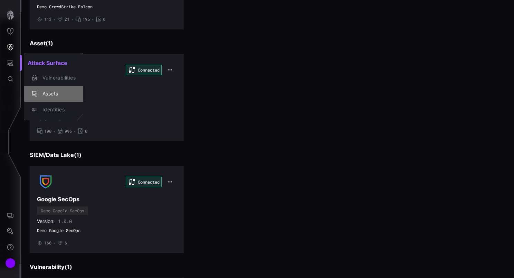
click at [50, 94] on div "Assets" at bounding box center [57, 93] width 37 height 9
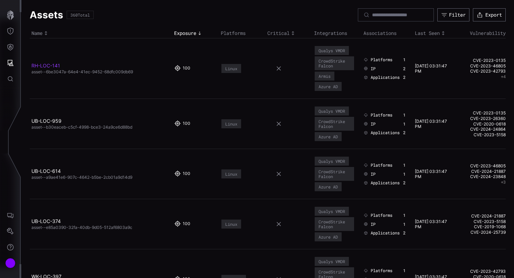
click at [46, 65] on link "RH-LOC-141" at bounding box center [45, 66] width 29 height 6
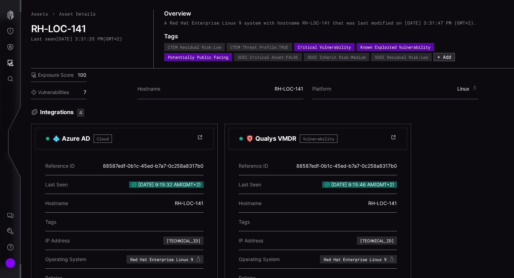
click at [38, 15] on link "Assets" at bounding box center [39, 14] width 17 height 6
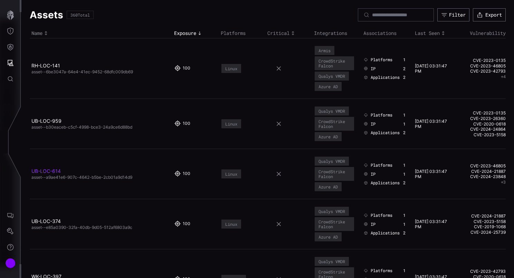
click at [55, 168] on link "UB-LOC-614" at bounding box center [45, 171] width 29 height 6
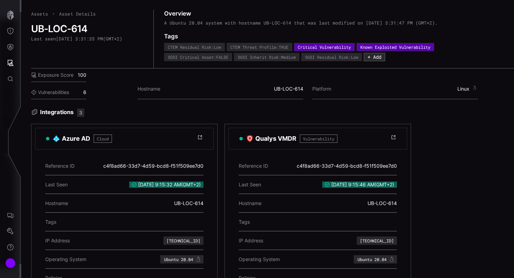
click at [38, 16] on link "Assets" at bounding box center [39, 14] width 17 height 6
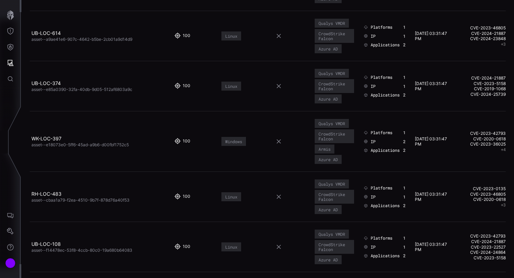
scroll to position [138, 0]
click at [49, 135] on link "WK-LOC-397" at bounding box center [46, 138] width 30 height 6
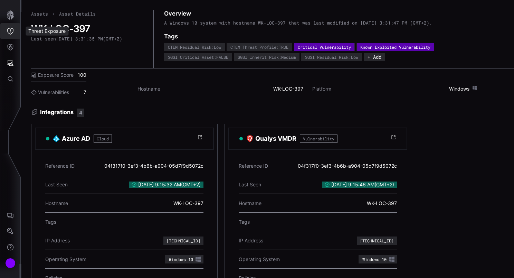
click at [12, 31] on icon "Threat Exposure" at bounding box center [10, 31] width 7 height 7
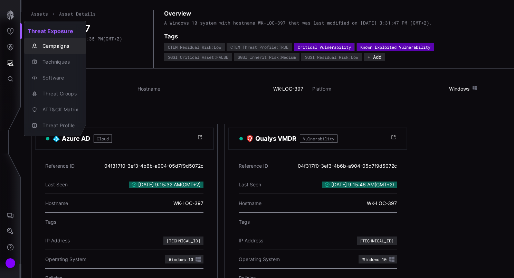
click at [56, 45] on div "Campaigns" at bounding box center [58, 46] width 39 height 9
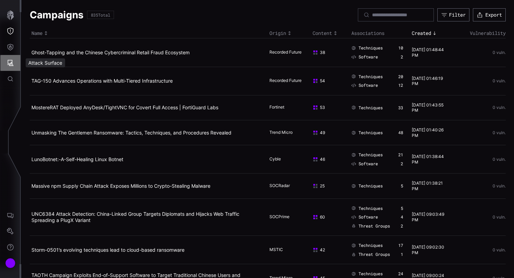
click at [12, 64] on icon "Attack Surface" at bounding box center [11, 63] width 6 height 6
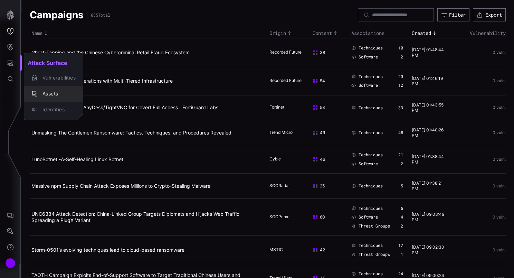
click at [53, 95] on div "Assets" at bounding box center [57, 93] width 37 height 9
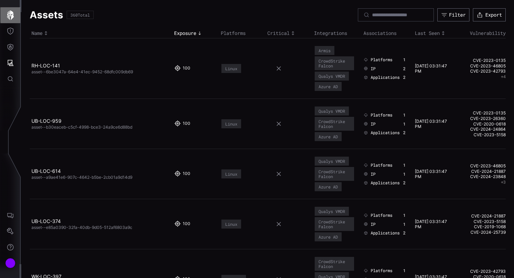
click at [13, 16] on icon "button" at bounding box center [10, 15] width 7 height 10
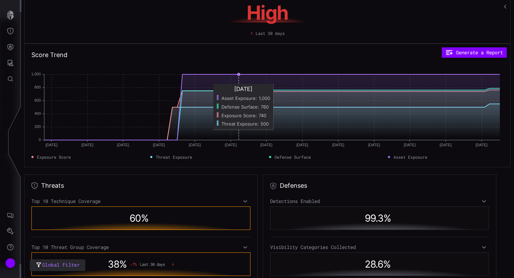
scroll to position [69, 0]
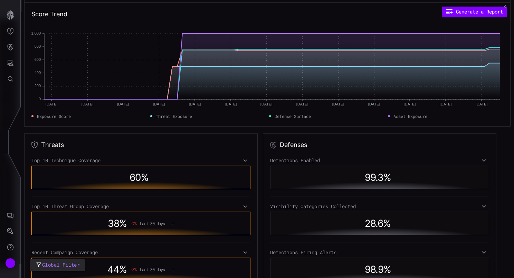
click at [245, 160] on icon at bounding box center [245, 160] width 5 height 6
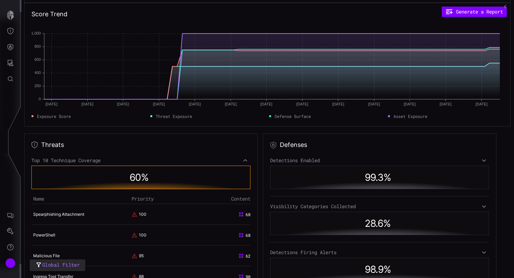
click at [243, 160] on icon at bounding box center [245, 160] width 5 height 6
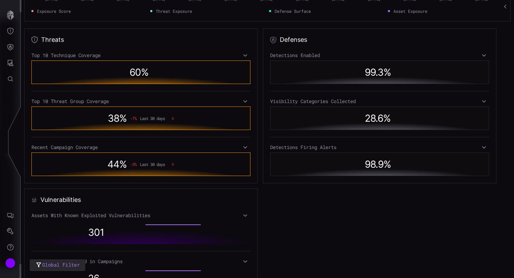
scroll to position [140, 0]
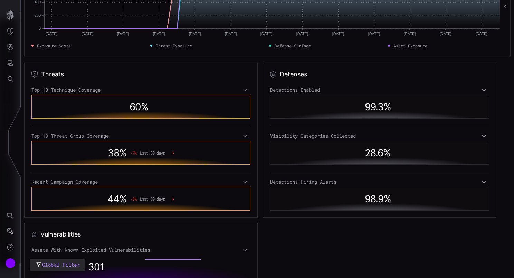
click at [482, 181] on icon at bounding box center [484, 182] width 4 height 2
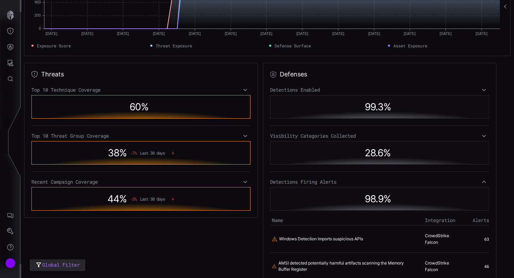
scroll to position [70, 0]
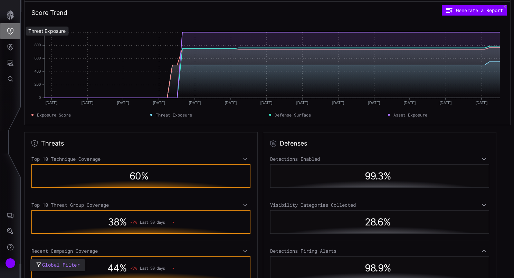
click at [14, 30] on button "Threat Exposure" at bounding box center [10, 31] width 20 height 16
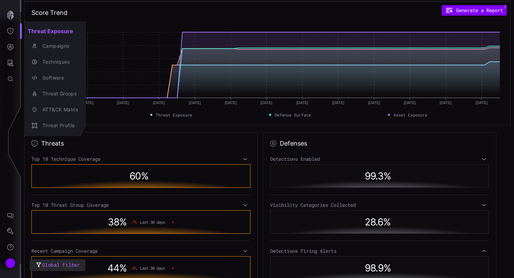
click at [10, 228] on div at bounding box center [257, 139] width 514 height 278
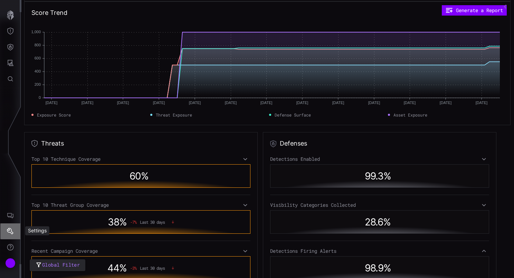
click at [8, 232] on icon "Settings" at bounding box center [10, 231] width 7 height 7
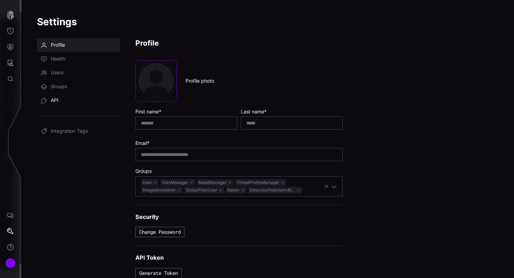
click at [54, 98] on span "API" at bounding box center [55, 100] width 8 height 7
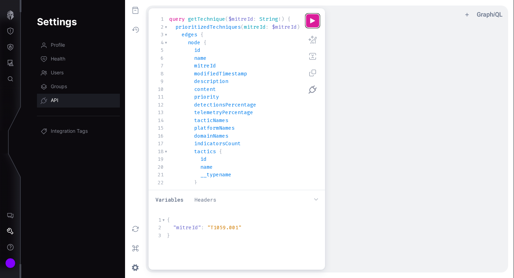
click at [312, 19] on button "u ee icon" at bounding box center [313, 21] width 14 height 14
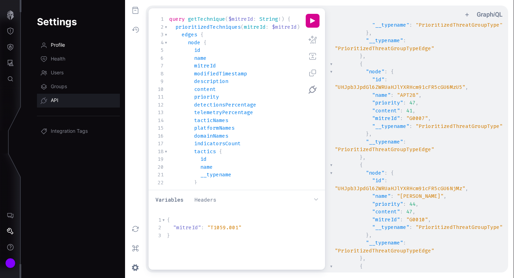
click at [57, 44] on span "Profile" at bounding box center [58, 45] width 14 height 7
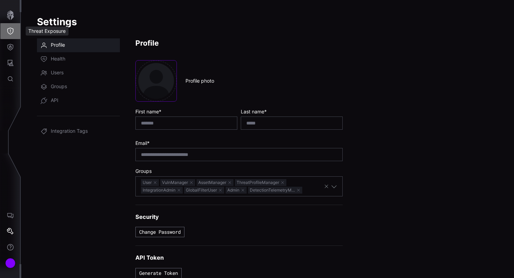
click at [11, 30] on icon "Threat Exposure" at bounding box center [10, 31] width 7 height 7
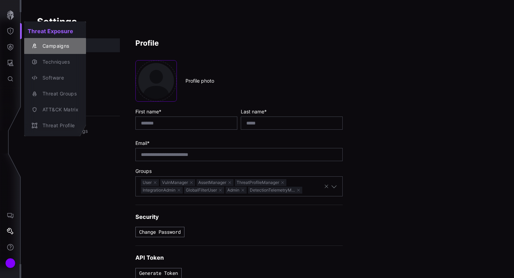
click at [62, 48] on div "Campaigns" at bounding box center [58, 46] width 39 height 9
